Goal: Task Accomplishment & Management: Use online tool/utility

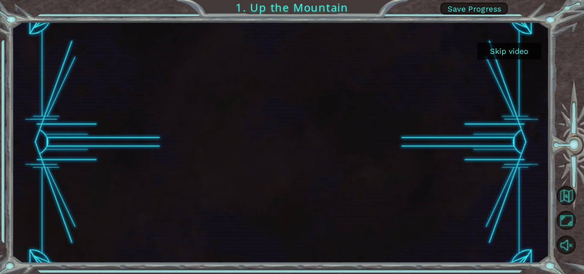
click at [498, 55] on button "Skip video" at bounding box center [509, 51] width 64 height 17
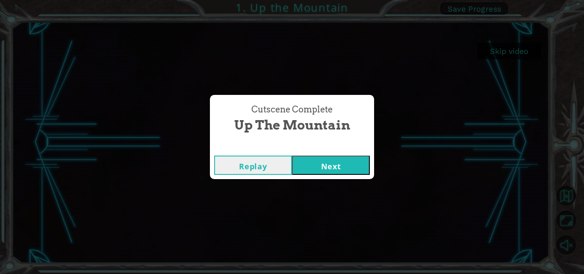
click at [347, 163] on button "Next" at bounding box center [331, 165] width 78 height 19
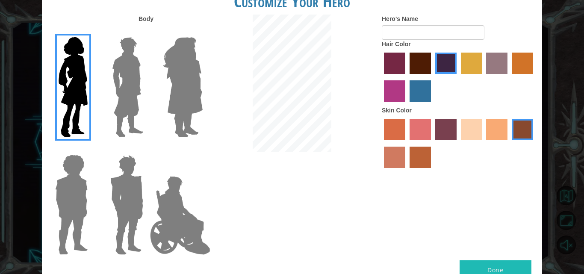
click at [407, 45] on label "Hair Color" at bounding box center [396, 44] width 29 height 9
click at [409, 36] on input "Hero's Name" at bounding box center [433, 32] width 103 height 15
type input "Putri"
click at [459, 66] on div at bounding box center [459, 78] width 154 height 56
click at [469, 65] on label "tulip tree hair color" at bounding box center [471, 63] width 21 height 21
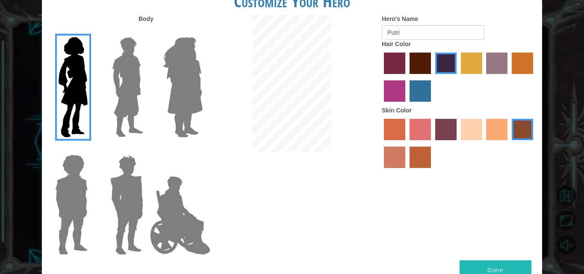
click at [458, 77] on input "tulip tree hair color" at bounding box center [458, 77] width 0 height 0
click at [469, 125] on label "sandy beach skin color" at bounding box center [471, 129] width 21 height 21
click at [458, 143] on input "sandy beach skin color" at bounding box center [458, 143] width 0 height 0
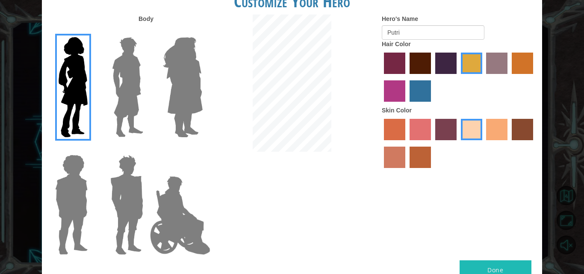
click at [135, 83] on img at bounding box center [128, 87] width 38 height 107
click at [147, 32] on input "Hero Lars" at bounding box center [147, 32] width 0 height 0
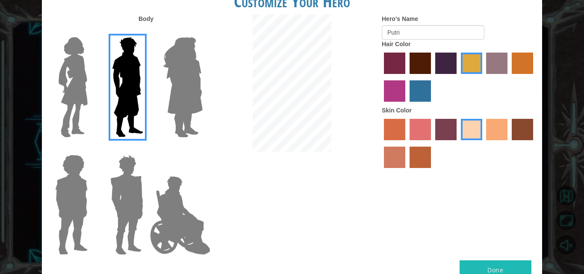
click at [181, 91] on img at bounding box center [183, 87] width 47 height 107
click at [202, 32] on input "Hero Amethyst" at bounding box center [202, 32] width 0 height 0
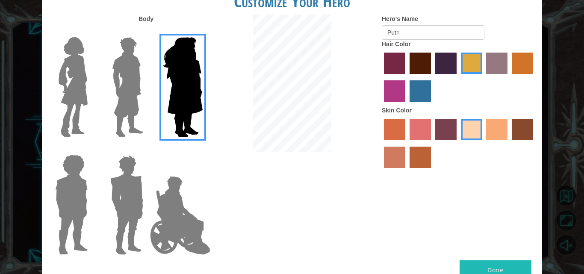
click at [83, 202] on img at bounding box center [71, 204] width 39 height 107
click at [91, 149] on input "Hero Steven" at bounding box center [91, 149] width 0 height 0
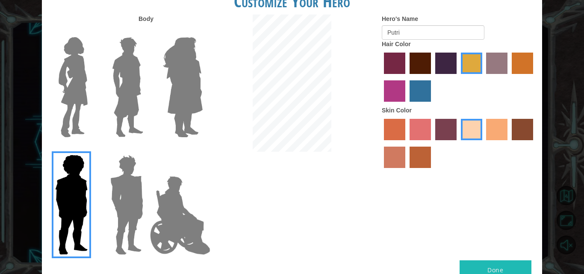
click at [109, 205] on img at bounding box center [127, 204] width 40 height 107
click at [147, 149] on input "Hero Garnet" at bounding box center [147, 149] width 0 height 0
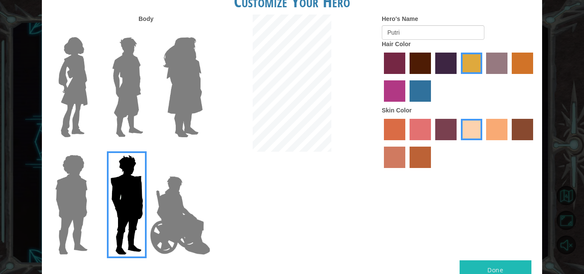
click at [169, 219] on img at bounding box center [180, 216] width 67 height 86
click at [202, 149] on input "Hero Jamie" at bounding box center [202, 149] width 0 height 0
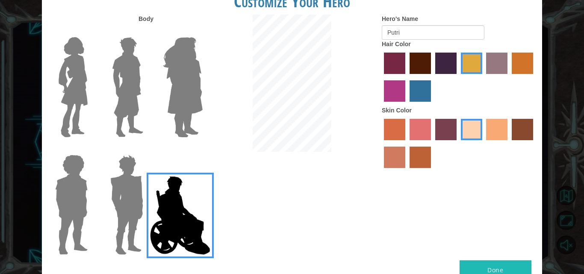
click at [58, 77] on img at bounding box center [73, 87] width 36 height 107
click at [91, 32] on input "Hero Connie" at bounding box center [91, 32] width 0 height 0
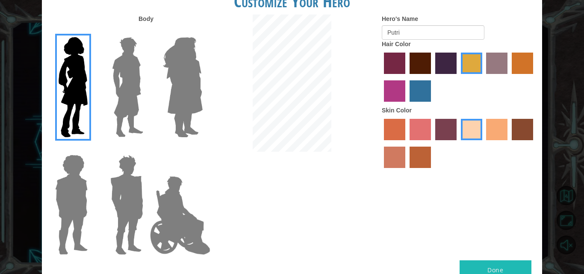
click at [522, 64] on label "gold drop hair color" at bounding box center [522, 63] width 21 height 21
click at [509, 77] on input "gold drop hair color" at bounding box center [509, 77] width 0 height 0
click at [495, 269] on button "Done" at bounding box center [496, 270] width 72 height 19
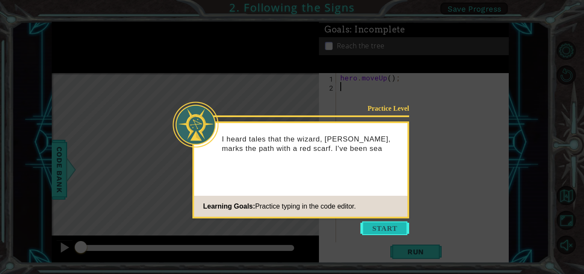
click at [401, 226] on button "Start" at bounding box center [385, 229] width 49 height 14
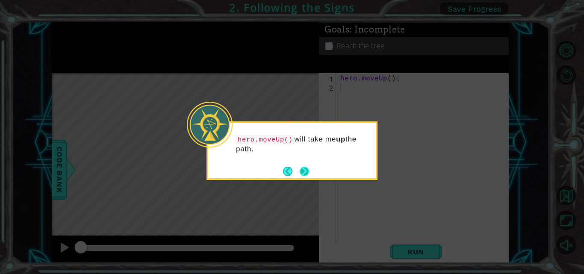
click at [306, 170] on button "Next" at bounding box center [304, 171] width 11 height 11
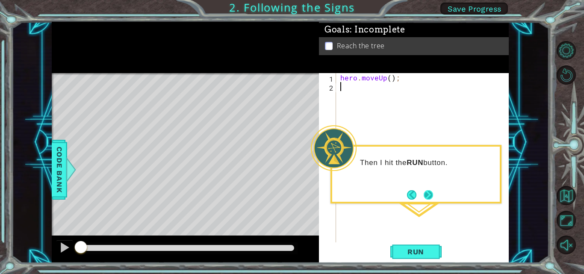
click at [429, 195] on button "Next" at bounding box center [428, 195] width 15 height 15
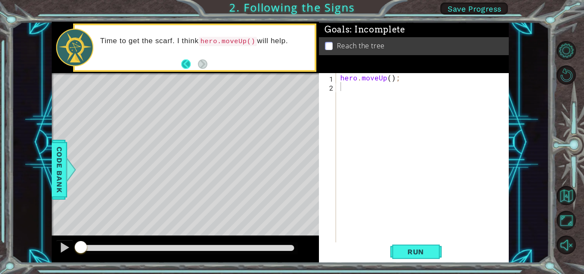
click at [187, 62] on button "Back" at bounding box center [189, 63] width 17 height 9
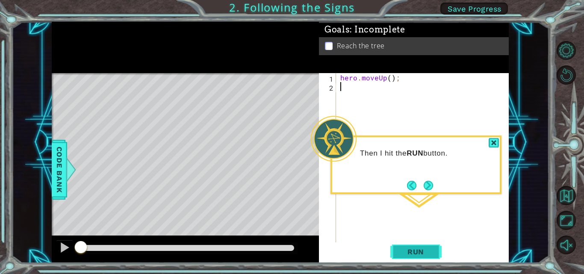
click at [413, 244] on button "Run" at bounding box center [416, 252] width 51 height 19
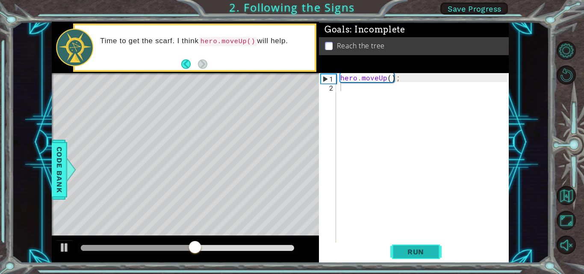
click at [410, 246] on button "Run" at bounding box center [416, 252] width 51 height 19
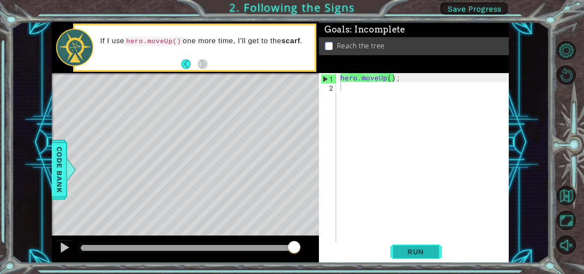
click at [405, 247] on button "Run" at bounding box center [416, 252] width 51 height 19
click at [190, 61] on button "Back" at bounding box center [189, 63] width 17 height 9
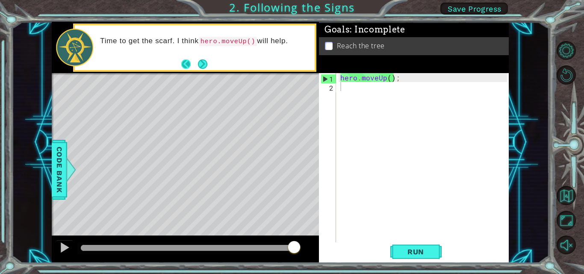
click at [184, 60] on button "Back" at bounding box center [189, 63] width 17 height 9
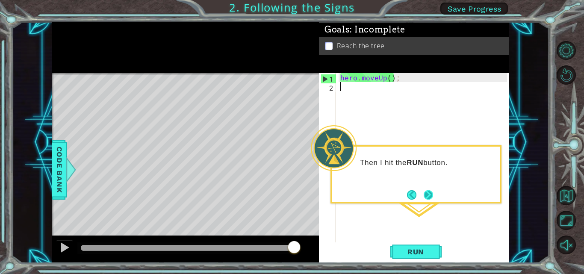
click at [431, 194] on button "Next" at bounding box center [429, 195] width 10 height 10
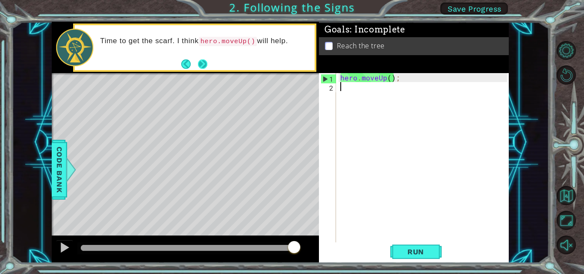
click at [205, 64] on button "Next" at bounding box center [202, 64] width 15 height 15
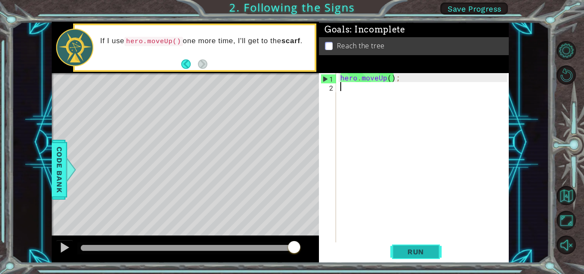
click at [382, 96] on div "hero . moveUp ( ) ;" at bounding box center [425, 167] width 173 height 189
click at [401, 259] on button "Run" at bounding box center [416, 252] width 51 height 19
click at [404, 254] on span "Run" at bounding box center [416, 252] width 34 height 9
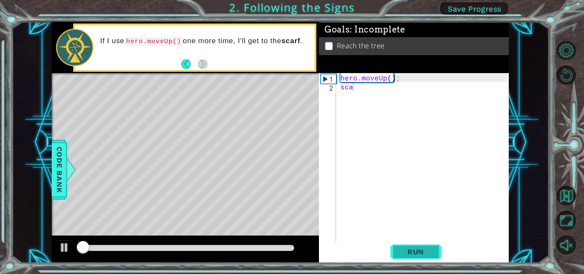
click at [404, 254] on span "Run" at bounding box center [416, 252] width 34 height 9
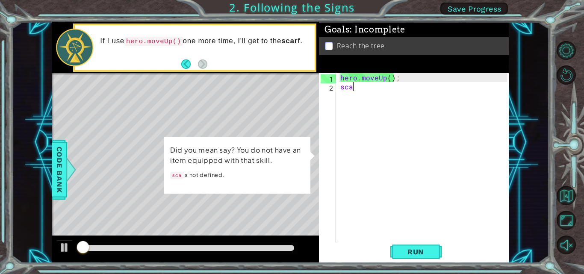
click at [208, 205] on div "Level Map" at bounding box center [249, 199] width 395 height 252
click at [369, 90] on div "hero . moveUp ( ) ; sca" at bounding box center [425, 167] width 173 height 189
type textarea "s"
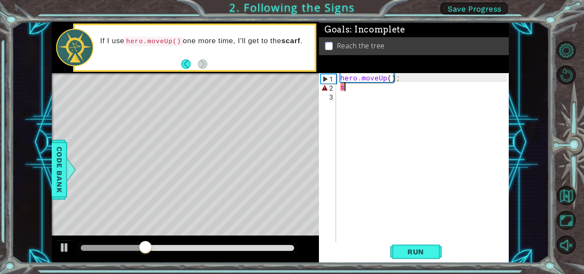
type textarea "hero.moveUp("
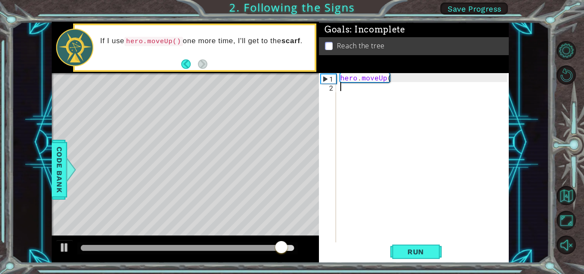
click at [389, 92] on div "hero . moveUp (" at bounding box center [425, 167] width 173 height 189
click at [394, 79] on div "hero . moveUp (" at bounding box center [425, 167] width 173 height 189
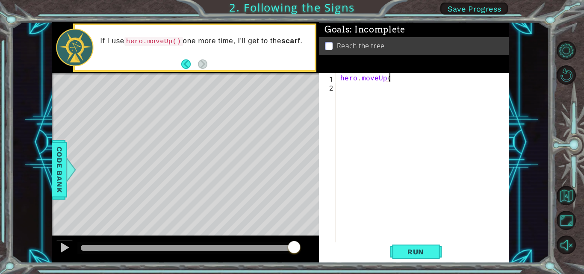
scroll to position [0, 3]
type textarea "hero.moveUp()"
click at [418, 247] on button "Run" at bounding box center [416, 252] width 51 height 19
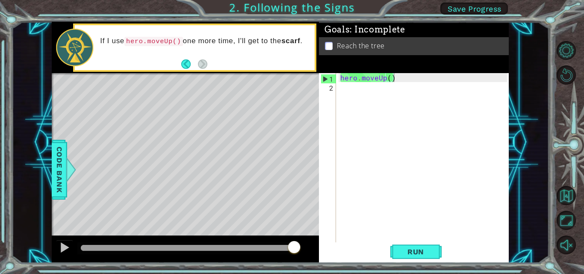
click at [334, 48] on li "Reach the tree" at bounding box center [415, 46] width 180 height 10
click at [330, 45] on p at bounding box center [329, 46] width 8 height 8
click at [192, 114] on div "Level Map" at bounding box center [249, 199] width 395 height 252
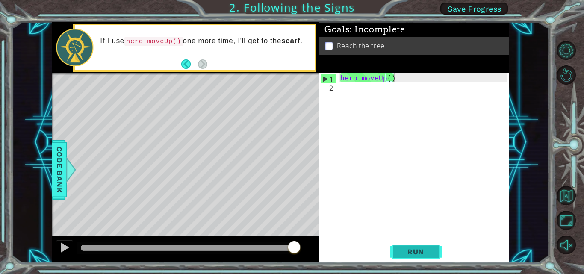
click at [424, 257] on button "Run" at bounding box center [416, 252] width 51 height 19
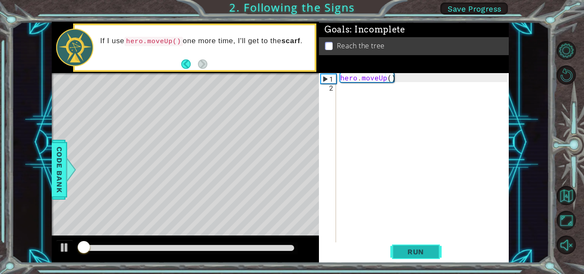
click at [424, 257] on button "Run" at bounding box center [416, 252] width 51 height 19
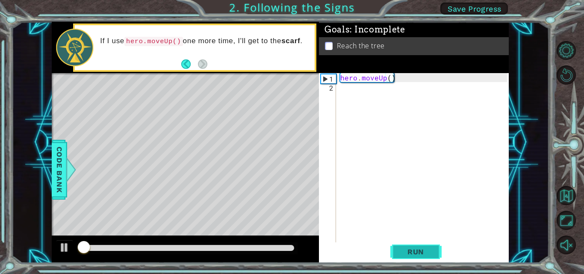
click at [424, 257] on button "Run" at bounding box center [416, 252] width 51 height 19
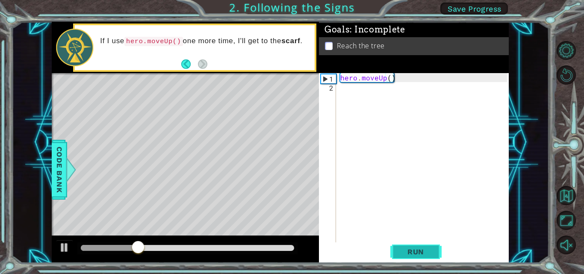
click at [424, 257] on button "Run" at bounding box center [416, 252] width 51 height 19
click at [416, 249] on span "Run" at bounding box center [416, 252] width 34 height 9
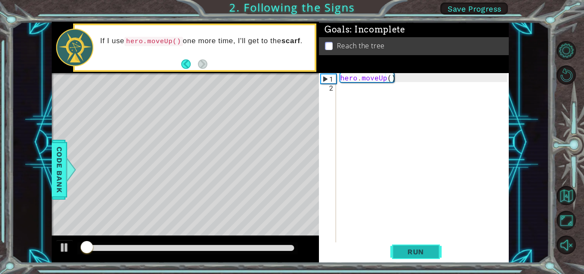
click at [416, 249] on span "Run" at bounding box center [416, 252] width 34 height 9
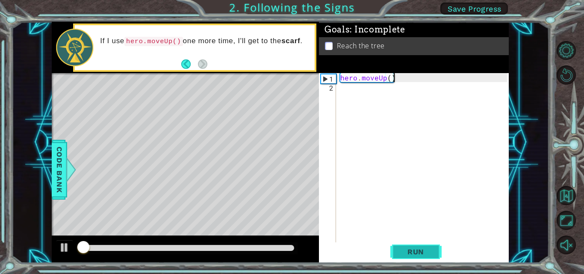
click at [416, 249] on span "Run" at bounding box center [416, 252] width 34 height 9
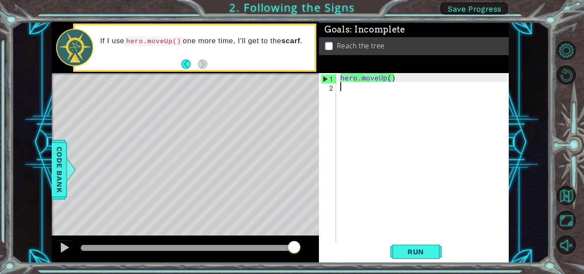
click at [366, 91] on div "hero . moveUp ( )" at bounding box center [425, 167] width 173 height 189
click at [392, 80] on div "hero . moveUp ( )" at bounding box center [425, 167] width 173 height 189
type textarea "hero.moveUp()"
click at [391, 80] on div "hero . moveUp ( )" at bounding box center [425, 167] width 173 height 189
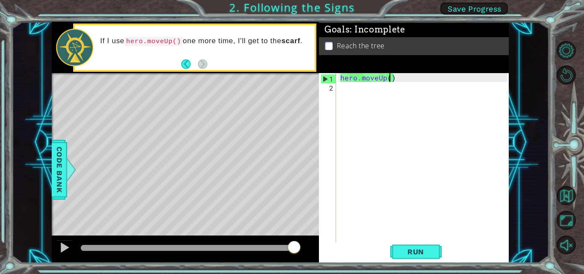
click at [377, 86] on div "hero . moveUp ( )" at bounding box center [425, 167] width 173 height 189
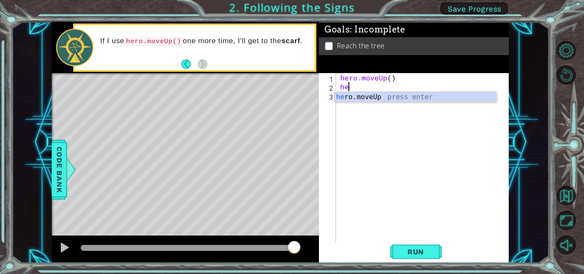
type textarea "her"
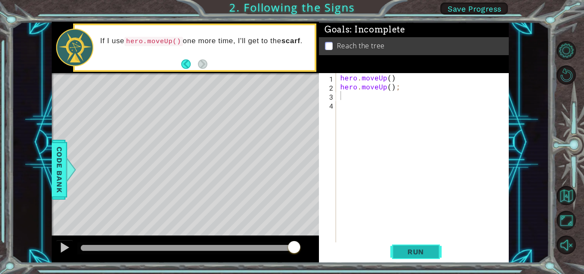
click at [417, 244] on button "Run" at bounding box center [416, 252] width 51 height 19
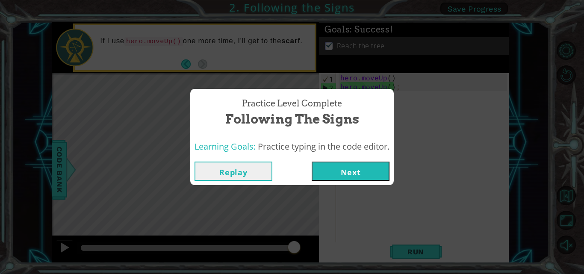
click at [378, 177] on button "Next" at bounding box center [351, 171] width 78 height 19
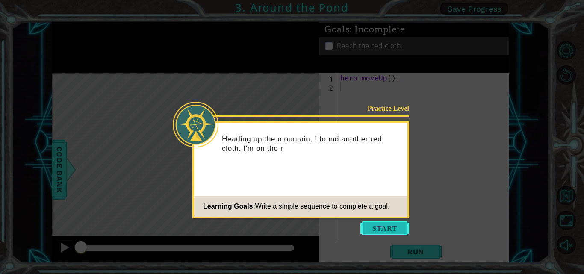
click at [380, 222] on button "Start" at bounding box center [385, 229] width 49 height 14
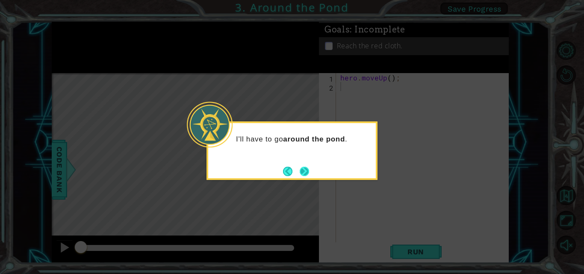
click at [307, 172] on button "Next" at bounding box center [304, 171] width 13 height 13
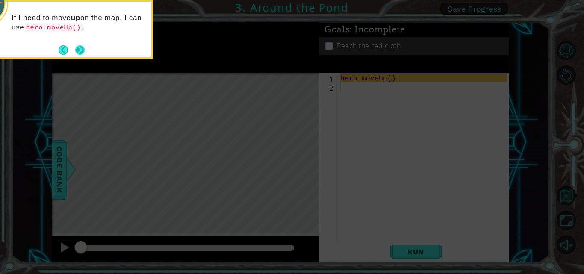
click at [84, 48] on button "Next" at bounding box center [80, 50] width 16 height 16
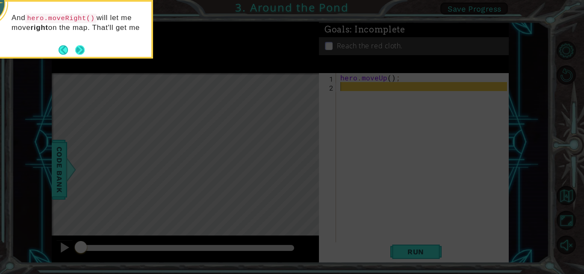
click at [82, 48] on button "Next" at bounding box center [80, 50] width 13 height 13
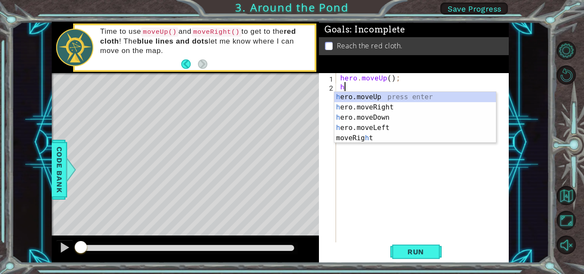
type textarea "hero"
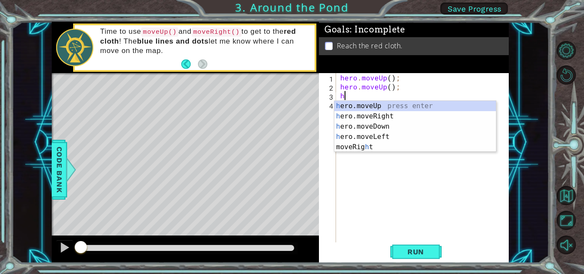
scroll to position [0, 0]
type textarea "hero"
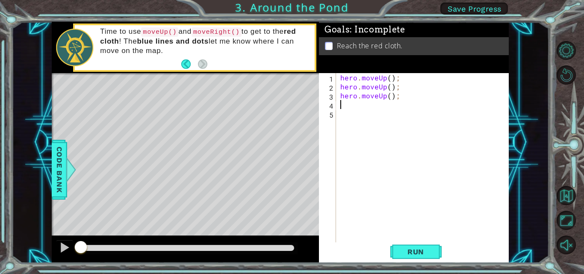
scroll to position [0, 0]
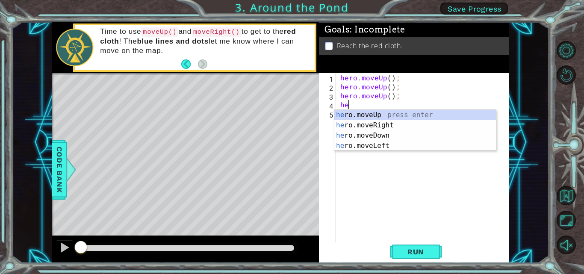
type textarea "hero"
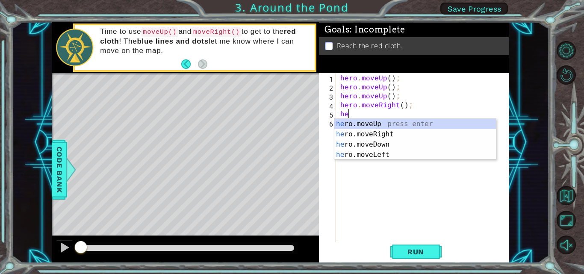
type textarea "hero"
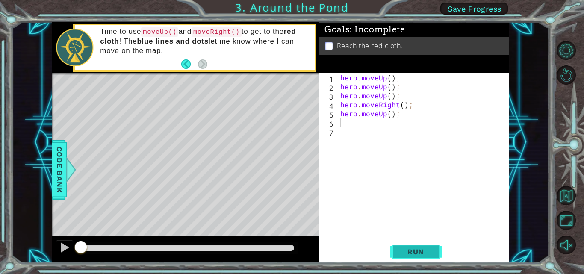
click at [399, 244] on button "Run" at bounding box center [416, 252] width 51 height 19
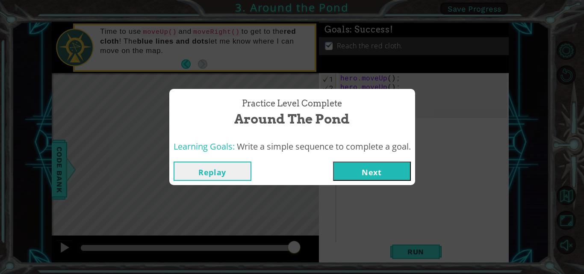
click at [379, 175] on button "Next" at bounding box center [372, 171] width 78 height 19
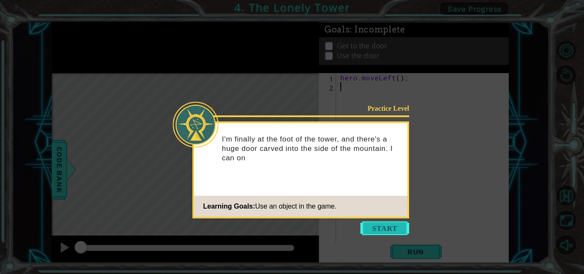
click at [377, 226] on button "Start" at bounding box center [385, 229] width 49 height 14
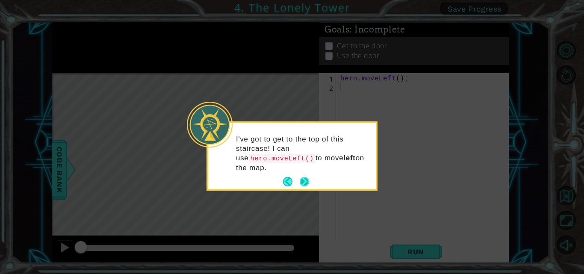
click at [311, 170] on div "I've got to get to the top of this staircase! I can use hero.moveLeft() to move…" at bounding box center [292, 156] width 168 height 66
click at [308, 177] on button "Next" at bounding box center [305, 182] width 10 height 10
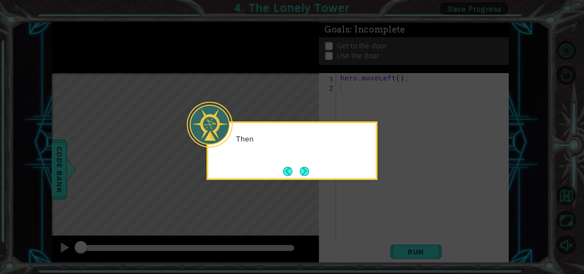
click at [308, 169] on button "Next" at bounding box center [304, 171] width 16 height 16
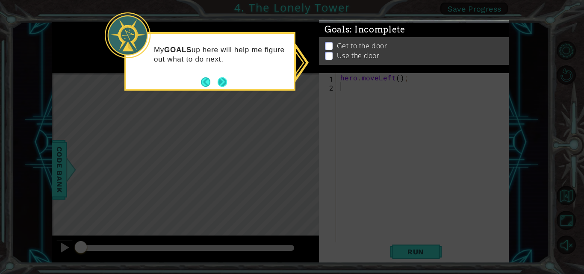
click at [226, 82] on button "Next" at bounding box center [223, 82] width 16 height 16
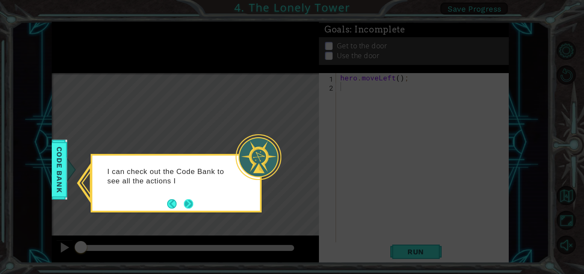
click at [192, 199] on button "Next" at bounding box center [189, 204] width 10 height 10
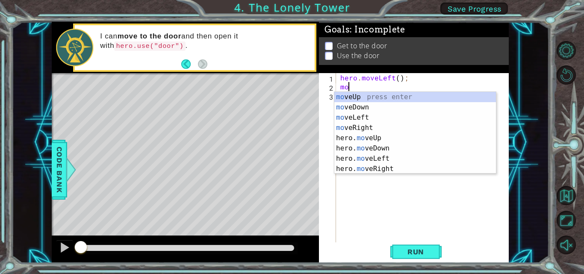
type textarea "m"
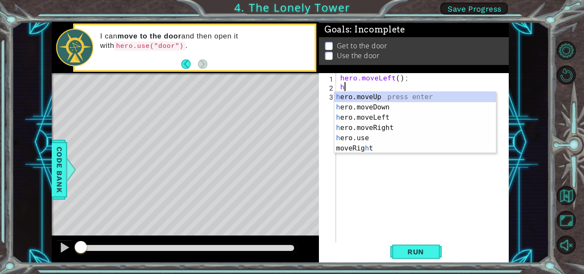
type textarea "hero"
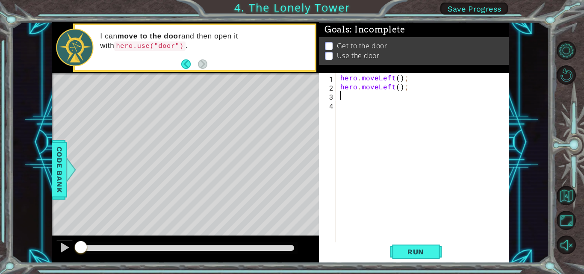
type textarea "m"
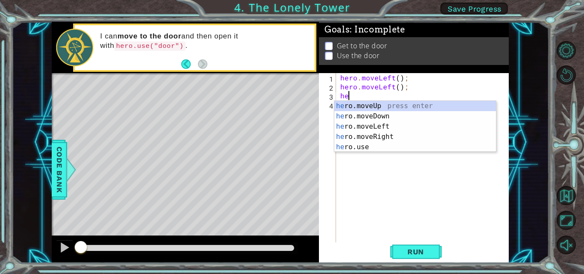
type textarea "hero"
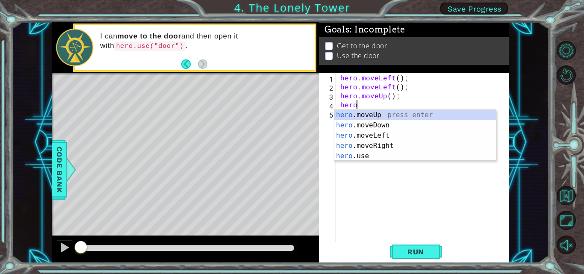
type textarea "hero"
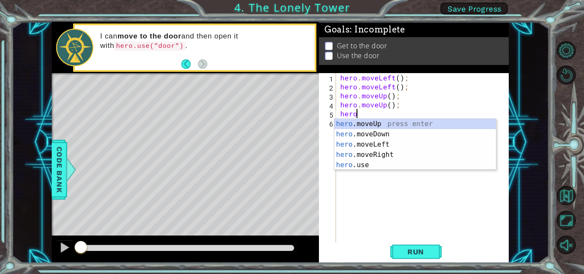
scroll to position [0, 0]
click at [347, 96] on div "hero . moveLeft ( ) ; hero . moveLeft ( ) ; hero . moveUp ( ) ; hero . moveUp (…" at bounding box center [425, 167] width 173 height 189
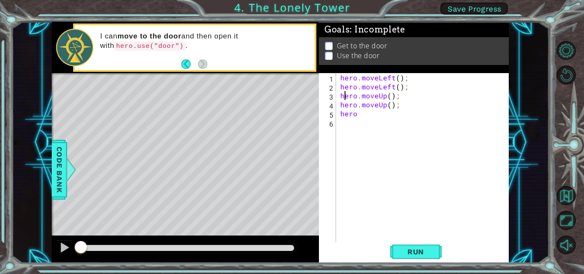
type textarea "hero"
type textarea "hero."
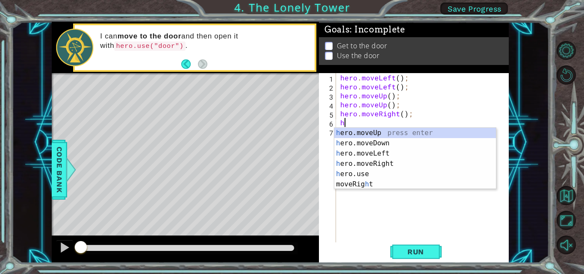
type textarea "hero"
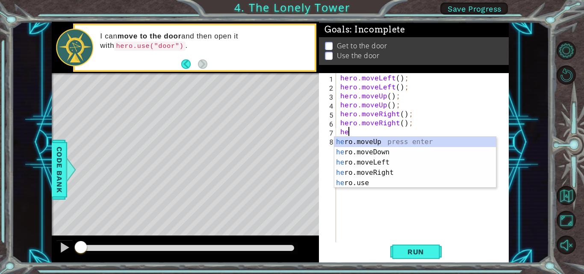
type textarea "hero"
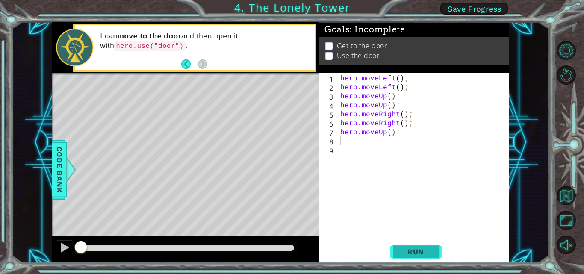
click at [414, 252] on span "Run" at bounding box center [416, 252] width 34 height 9
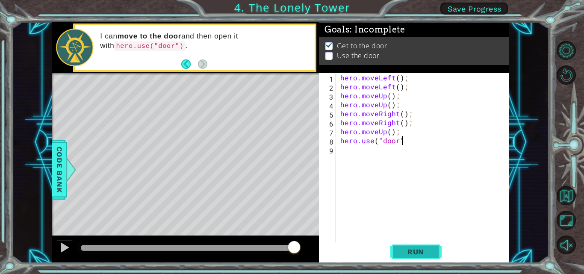
scroll to position [0, 4]
click at [414, 252] on span "Run" at bounding box center [416, 252] width 34 height 9
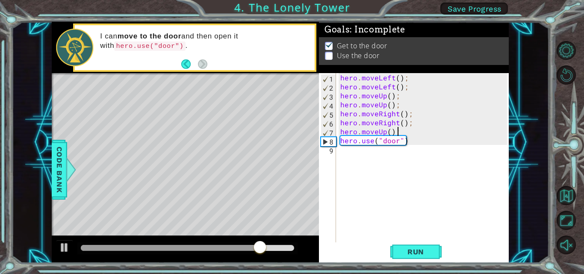
click at [406, 136] on div "hero . moveLeft ( ) ; hero . moveLeft ( ) ; hero . moveUp ( ) ; hero . moveUp (…" at bounding box center [425, 167] width 173 height 189
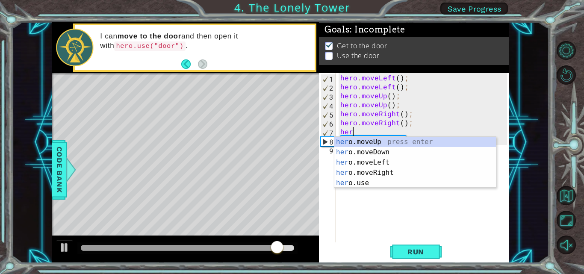
scroll to position [0, 0]
type textarea "h"
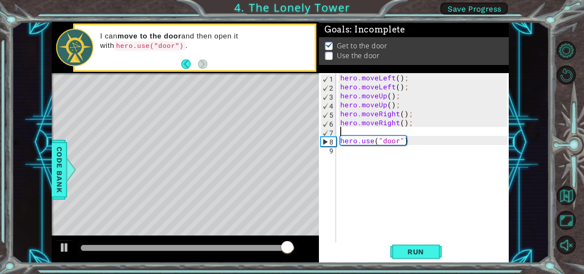
type textarea "hero.moveRight();"
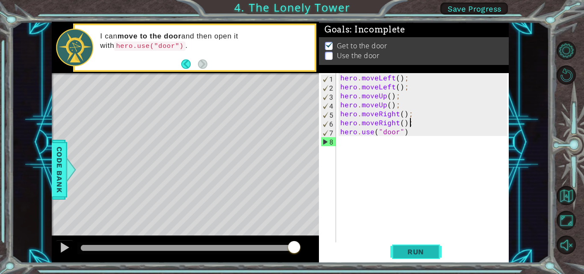
click at [412, 255] on span "Run" at bounding box center [416, 252] width 34 height 9
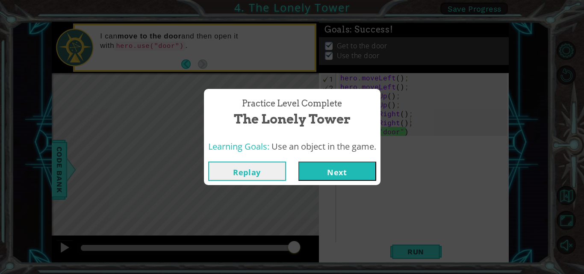
click at [343, 171] on button "Next" at bounding box center [338, 171] width 78 height 19
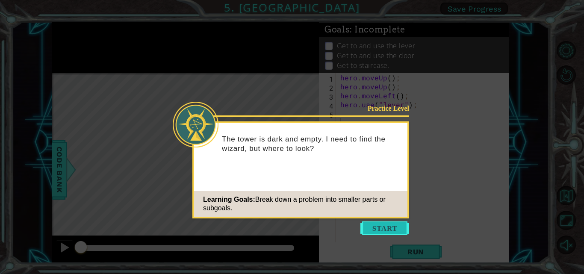
click at [375, 223] on button "Start" at bounding box center [385, 229] width 49 height 14
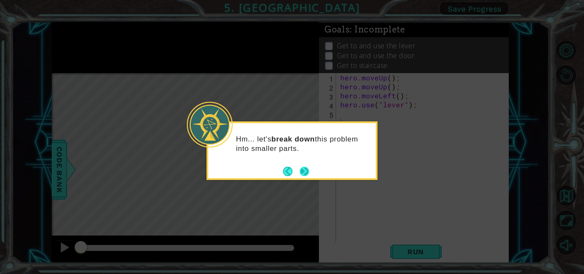
click at [308, 169] on button "Next" at bounding box center [305, 172] width 12 height 12
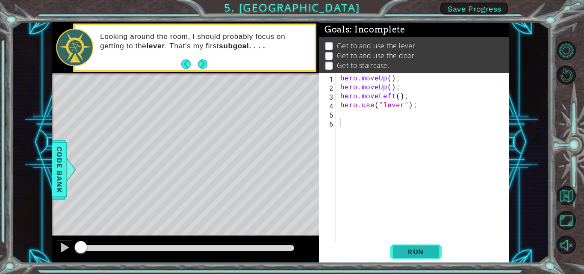
click at [403, 246] on button "Run" at bounding box center [416, 252] width 51 height 19
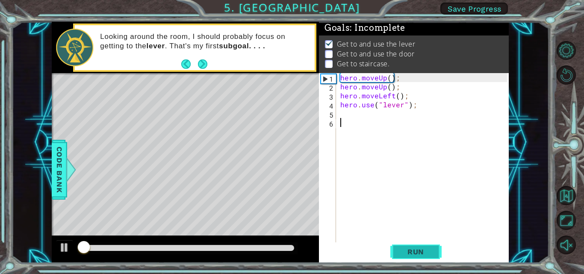
scroll to position [6, 0]
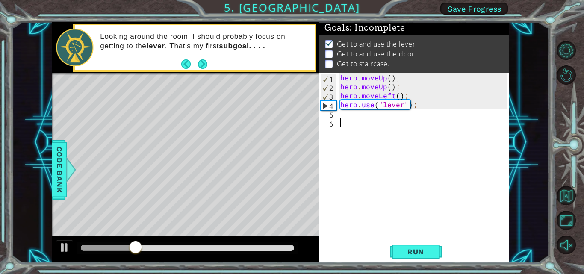
click at [367, 119] on div "hero . moveUp ( ) ; hero . moveUp ( ) ; hero . moveLeft ( ) ; hero . use ( "lev…" at bounding box center [425, 167] width 173 height 189
click at [363, 114] on div "hero . moveUp ( ) ; hero . moveUp ( ) ; hero . moveLeft ( ) ; hero . use ( "lev…" at bounding box center [425, 167] width 173 height 189
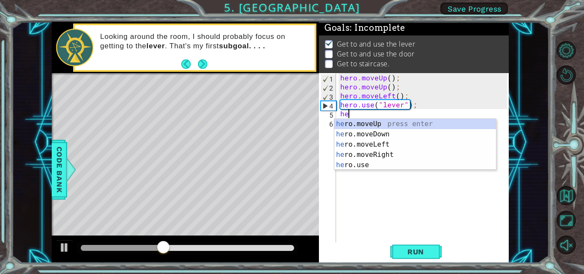
type textarea "hero"
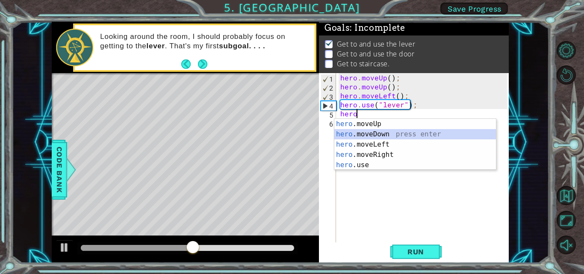
scroll to position [0, 0]
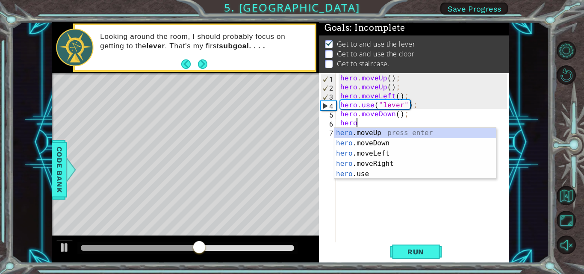
type textarea "hero"
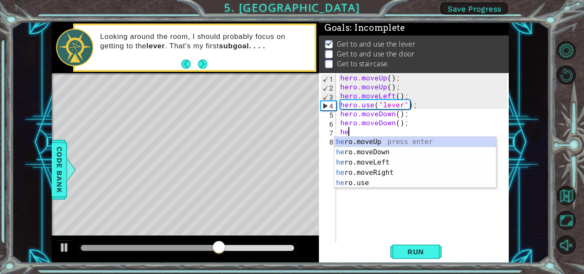
type textarea "hero"
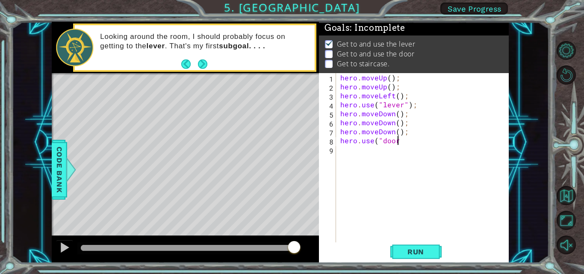
scroll to position [0, 3]
type textarea "hero.use("door")"
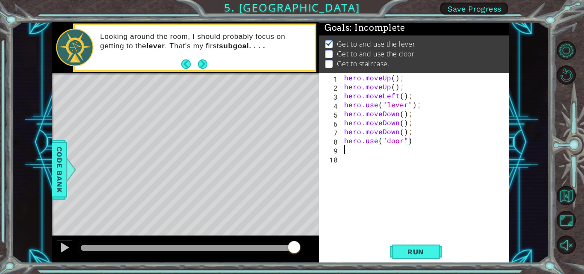
scroll to position [0, 0]
click at [412, 250] on span "Run" at bounding box center [416, 252] width 34 height 9
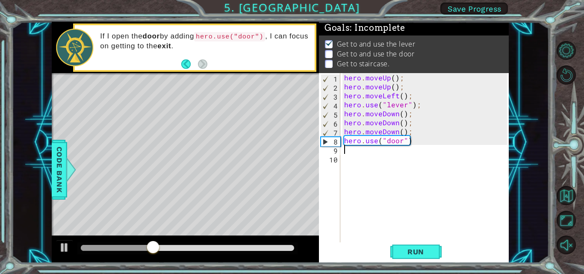
click at [395, 122] on div "hero . moveUp ( ) ; hero . moveUp ( ) ; hero . moveLeft ( ) ; hero . use ( "lev…" at bounding box center [427, 167] width 169 height 189
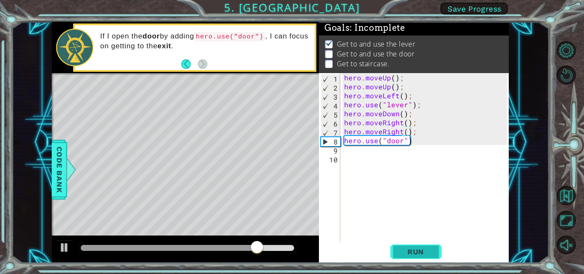
click at [417, 249] on span "Run" at bounding box center [416, 252] width 34 height 9
click at [412, 144] on div "hero . moveUp ( ) ; hero . moveUp ( ) ; hero . moveLeft ( ) ; hero . use ( "lev…" at bounding box center [427, 167] width 169 height 189
click at [420, 132] on div "hero . moveUp ( ) ; hero . moveUp ( ) ; hero . moveLeft ( ) ; hero . use ( "lev…" at bounding box center [427, 167] width 169 height 189
type textarea "hero.moveRight();"
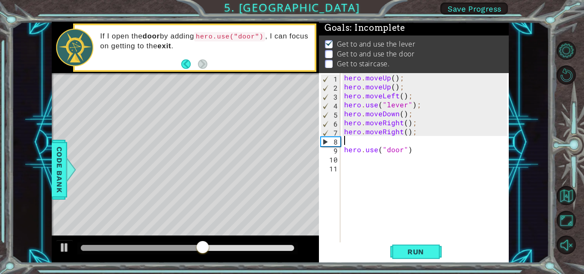
type textarea "hero"
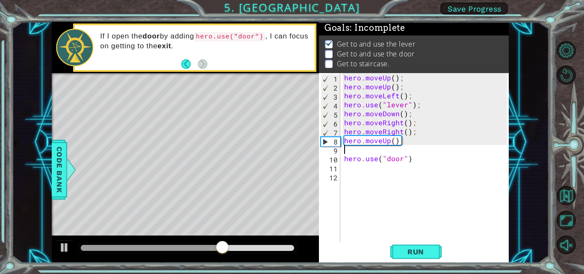
type textarea "hero"
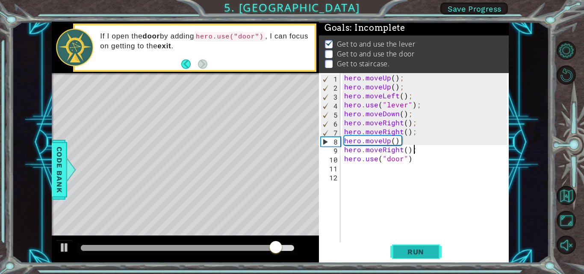
type textarea "hero.moveRight();"
click at [403, 255] on span "Run" at bounding box center [416, 252] width 34 height 9
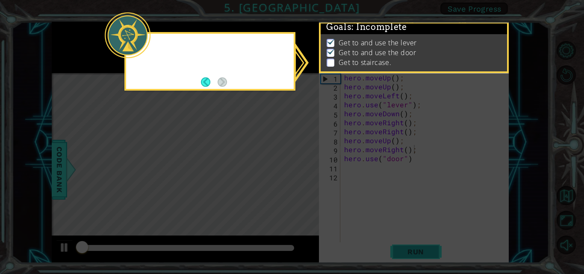
scroll to position [6, 0]
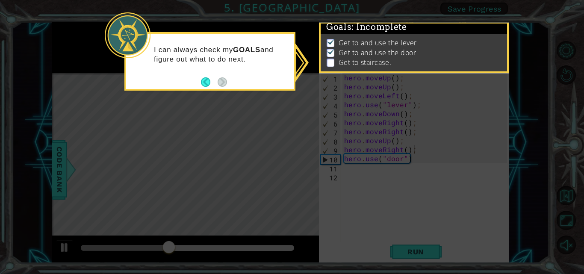
click at [406, 217] on icon at bounding box center [292, 137] width 584 height 274
click at [210, 78] on button "Back" at bounding box center [209, 81] width 17 height 9
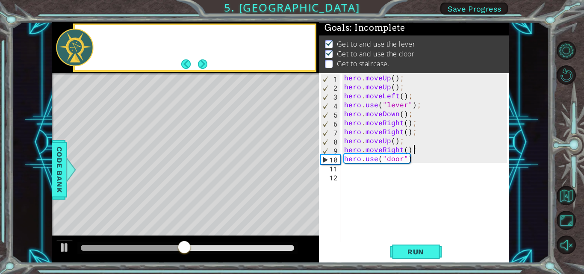
scroll to position [5, 0]
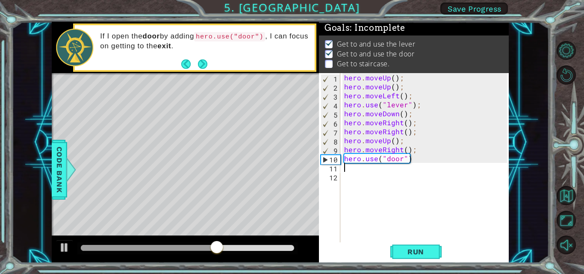
click at [374, 169] on div "hero . moveUp ( ) ; hero . moveUp ( ) ; hero . moveLeft ( ) ; hero . use ( "lev…" at bounding box center [427, 167] width 169 height 189
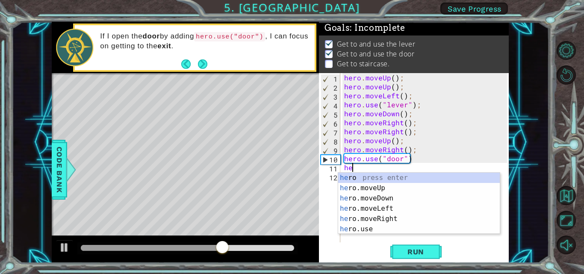
scroll to position [0, 0]
type textarea "hero"
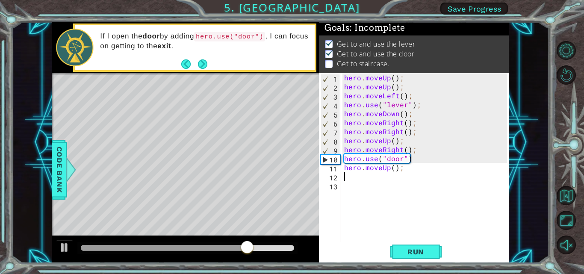
scroll to position [0, 0]
type textarea "e"
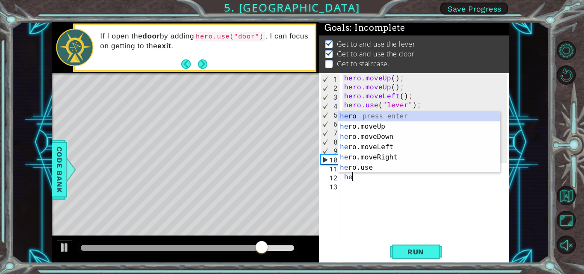
type textarea "hero"
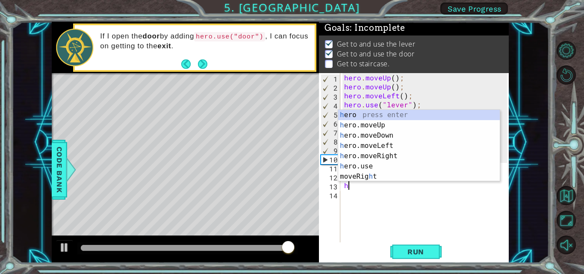
scroll to position [0, 0]
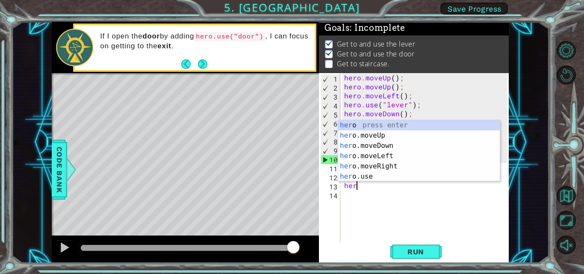
type textarea "hero"
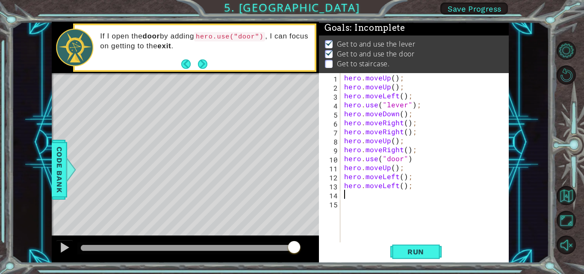
scroll to position [0, 0]
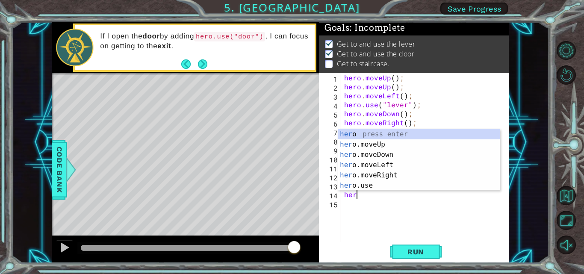
type textarea "hero"
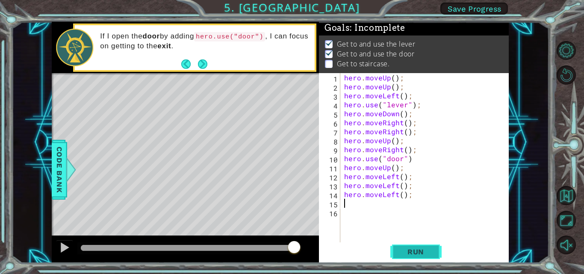
click at [411, 252] on span "Run" at bounding box center [416, 252] width 34 height 9
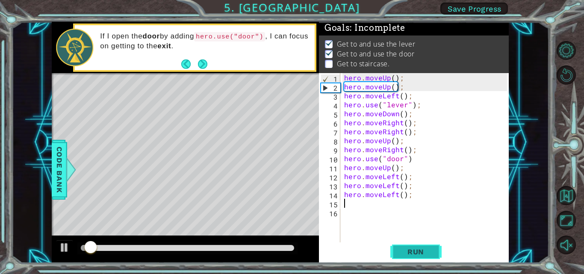
scroll to position [6, 0]
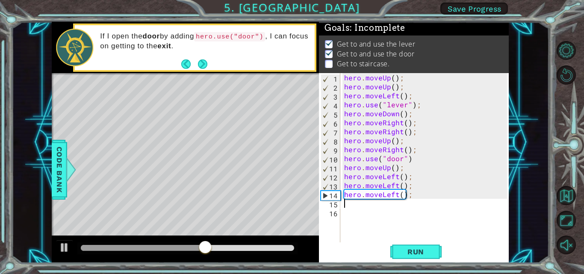
click at [424, 170] on div "hero . moveUp ( ) ; hero . moveUp ( ) ; hero . moveLeft ( ) ; hero . use ( "lev…" at bounding box center [427, 167] width 169 height 189
click at [428, 161] on div "hero . moveUp ( ) ; hero . moveUp ( ) ; hero . moveLeft ( ) ; hero . use ( "lev…" at bounding box center [427, 167] width 169 height 189
type textarea "hero.use("door")"
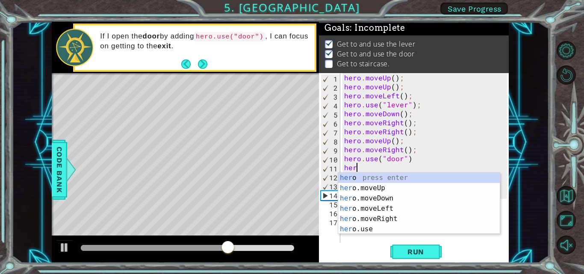
type textarea "hero"
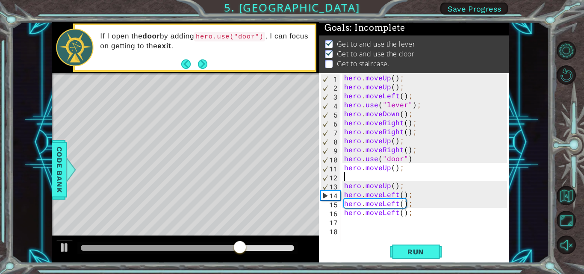
scroll to position [0, 0]
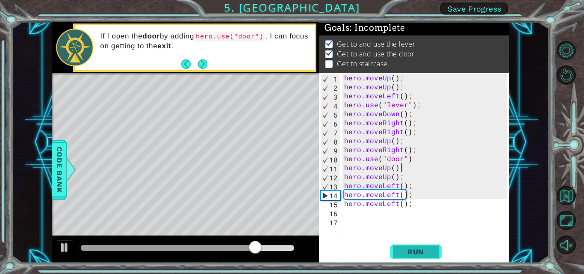
type textarea "hero.moveUp();"
click at [413, 246] on button "Run" at bounding box center [416, 252] width 51 height 19
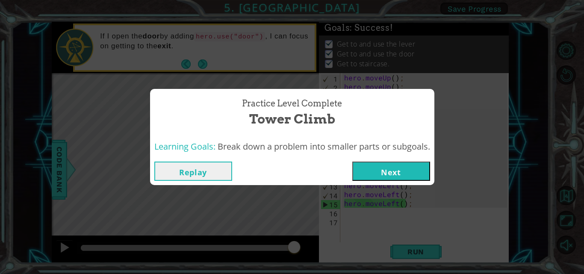
click at [405, 171] on button "Next" at bounding box center [392, 171] width 78 height 19
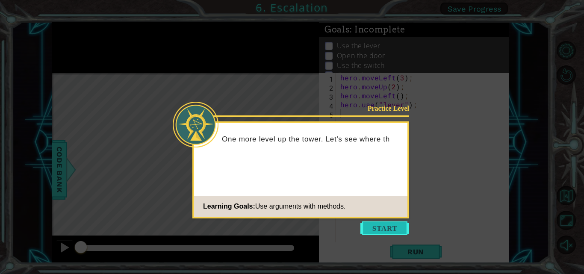
click at [372, 227] on button "Start" at bounding box center [385, 229] width 49 height 14
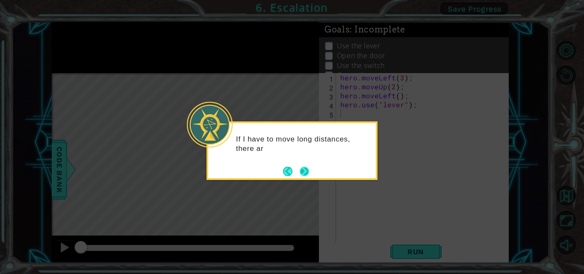
click at [309, 170] on button "Next" at bounding box center [304, 171] width 11 height 11
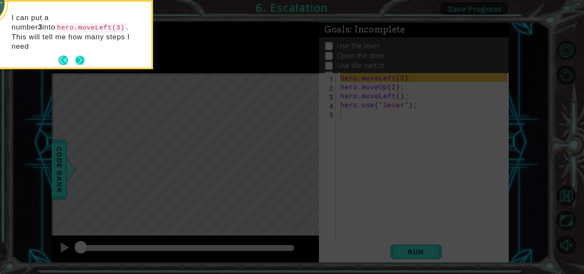
click at [84, 53] on button "Next" at bounding box center [79, 60] width 15 height 15
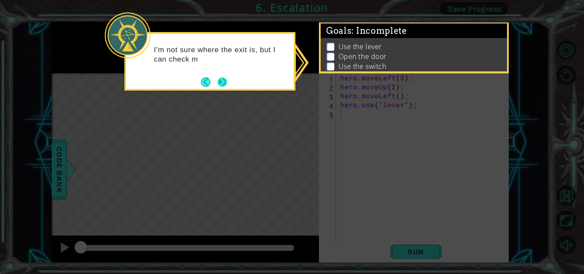
click at [221, 76] on footer at bounding box center [214, 82] width 26 height 13
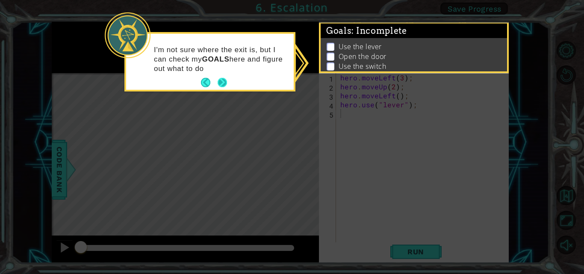
click at [225, 80] on button "Next" at bounding box center [222, 82] width 10 height 10
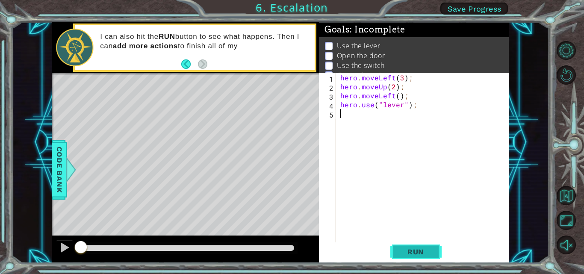
click at [417, 246] on button "Run" at bounding box center [416, 252] width 51 height 19
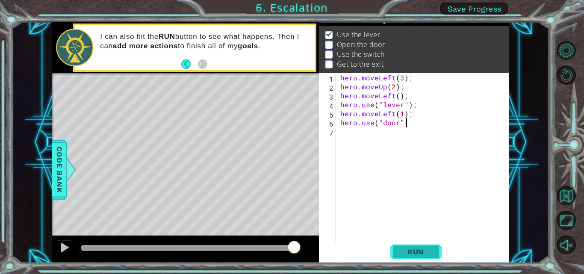
scroll to position [0, 4]
type textarea "hero.use("door")"
click at [417, 246] on button "Run" at bounding box center [416, 252] width 51 height 19
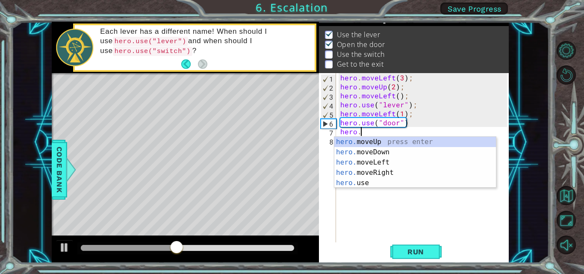
scroll to position [0, 1]
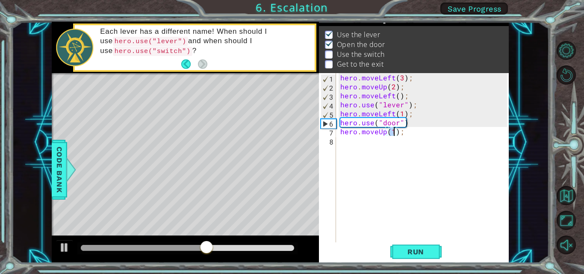
type textarea "hero.moveUp(2);"
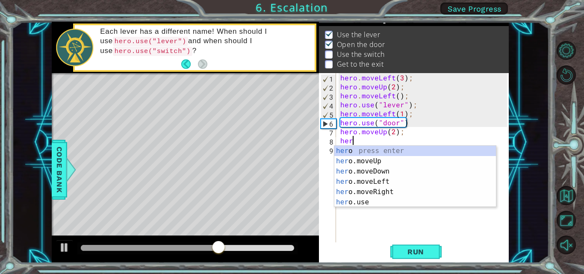
scroll to position [0, 0]
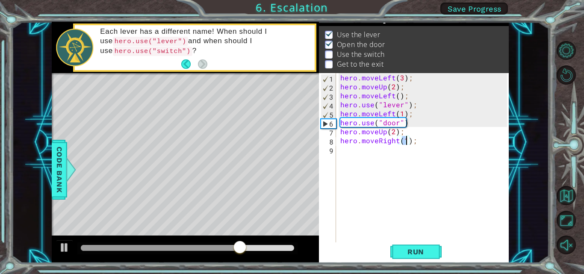
type textarea "hero.moveRight(2);"
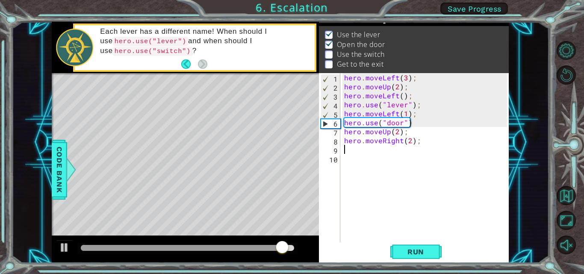
scroll to position [0, 0]
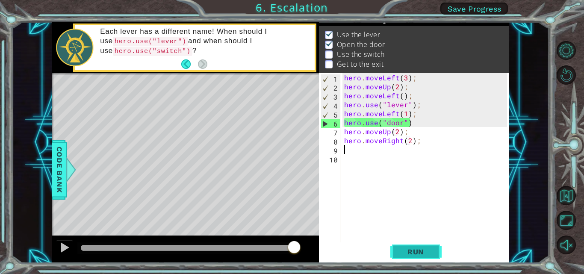
click at [411, 252] on span "Run" at bounding box center [416, 252] width 34 height 9
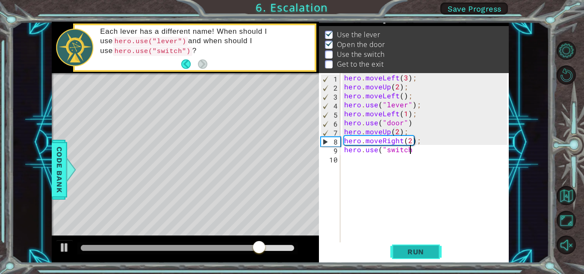
scroll to position [0, 4]
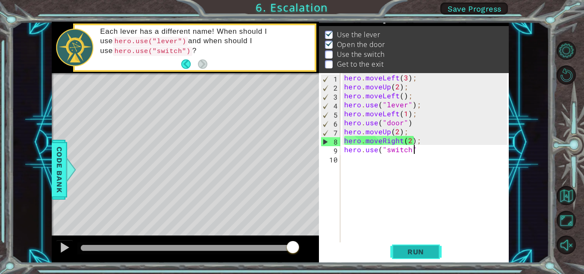
type textarea "hero.use("switch")"
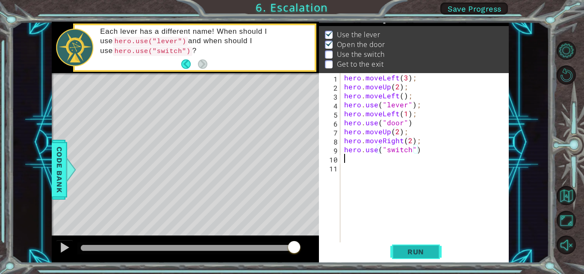
scroll to position [0, 0]
click at [411, 252] on span "Run" at bounding box center [416, 252] width 34 height 9
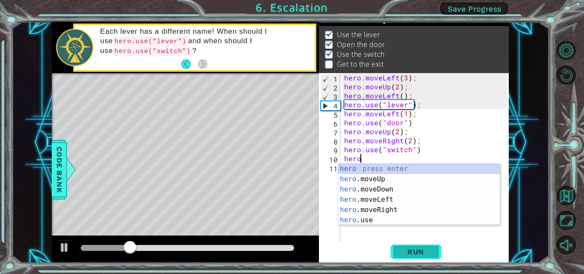
scroll to position [0, 0]
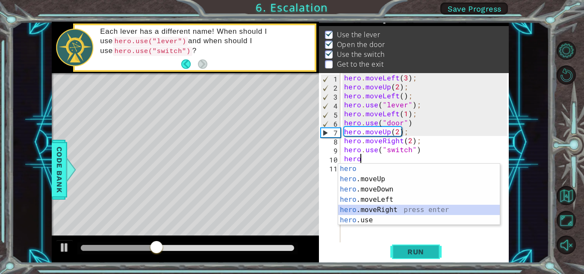
type textarea "hero.moveRight(1);"
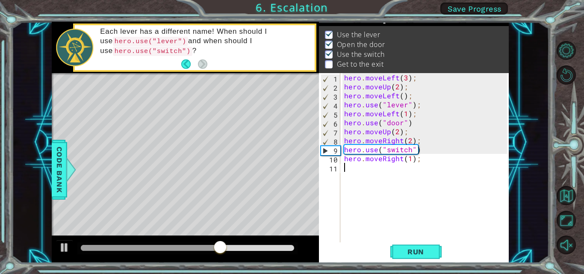
click at [443, 175] on div "hero . moveLeft ( 3 ) ; hero . moveUp ( 2 ) ; hero . moveLeft ( ) ; hero . use …" at bounding box center [427, 167] width 169 height 189
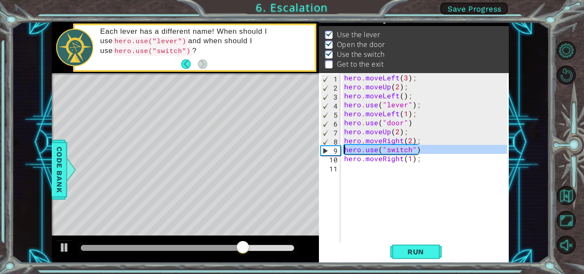
click at [326, 149] on div "9" at bounding box center [330, 150] width 19 height 9
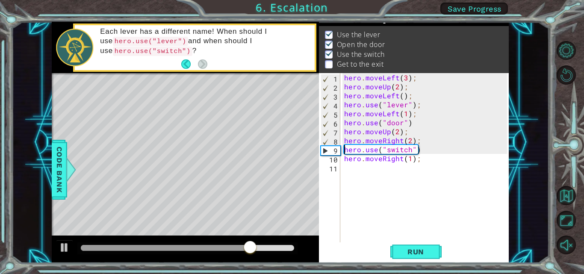
click at [326, 154] on div "9" at bounding box center [330, 150] width 19 height 9
click at [326, 157] on div "10" at bounding box center [331, 159] width 20 height 9
type textarea "hero.moveRight(1);"
click at [433, 238] on div "hero . moveLeft ( 3 ) ; hero . moveUp ( 2 ) ; hero . moveLeft ( ) ; hero . use …" at bounding box center [427, 167] width 169 height 189
click at [430, 245] on button "Run" at bounding box center [416, 252] width 51 height 19
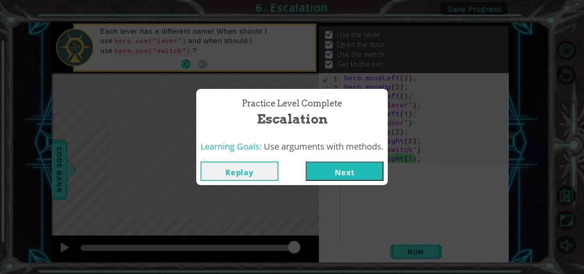
click at [362, 175] on button "Next" at bounding box center [345, 171] width 78 height 19
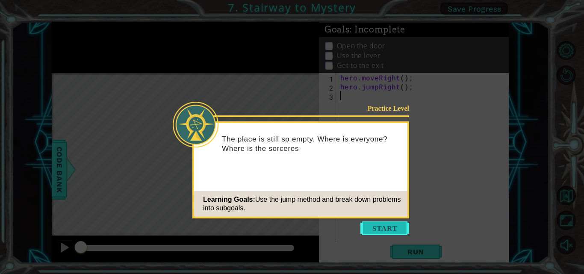
click at [376, 227] on button "Start" at bounding box center [385, 229] width 49 height 14
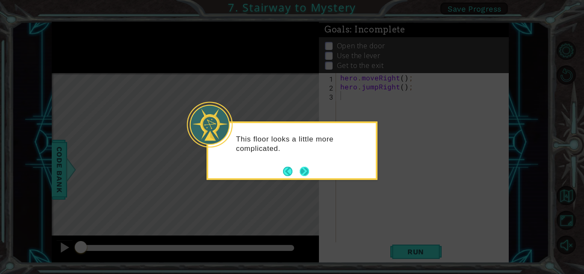
click at [307, 171] on button "Next" at bounding box center [304, 171] width 11 height 11
